Goal: Information Seeking & Learning: Understand process/instructions

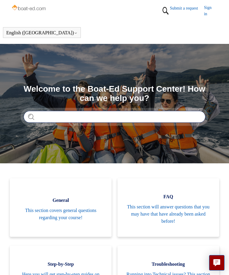
click at [124, 116] on input "Search" at bounding box center [115, 117] width 182 height 12
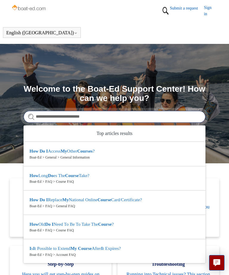
type input "**********"
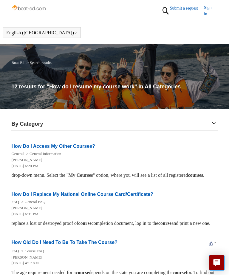
click at [212, 121] on h3 "By Category" at bounding box center [114, 124] width 206 height 8
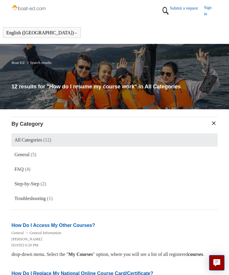
click at [209, 10] on link "Sign in" at bounding box center [211, 10] width 14 height 13
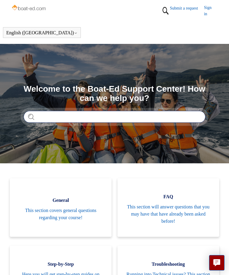
click at [43, 116] on input "Search" at bounding box center [115, 117] width 182 height 12
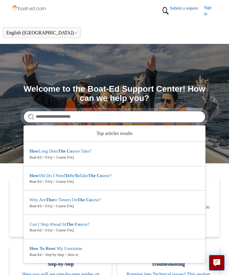
type input "**********"
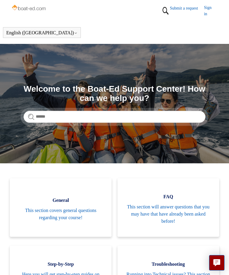
click at [180, 7] on link "Submit a request" at bounding box center [187, 8] width 34 height 6
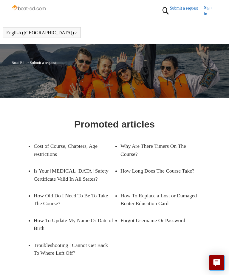
click at [34, 9] on img at bounding box center [29, 8] width 36 height 9
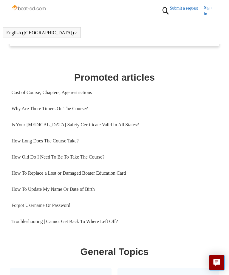
scroll to position [289, 0]
click at [106, 227] on link "Troubleshooting | Cannot Get Back To Where Left Off?" at bounding box center [114, 221] width 206 height 16
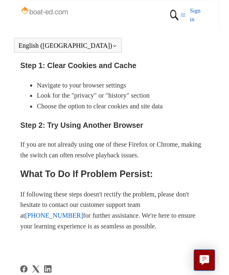
scroll to position [198, 0]
